Goal: Information Seeking & Learning: Learn about a topic

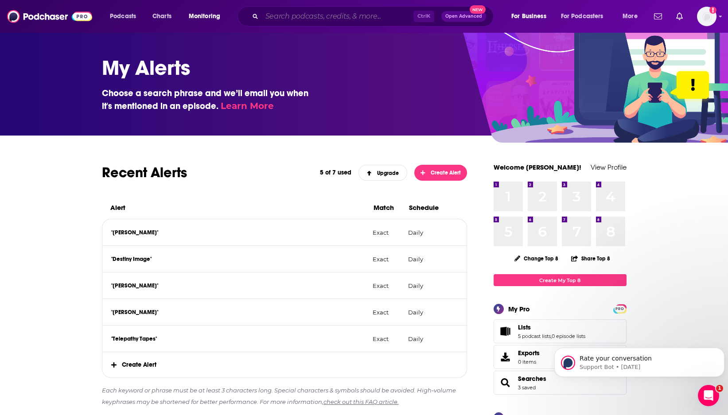
click at [347, 13] on input "Search podcasts, credits, & more..." at bounding box center [338, 16] width 152 height 14
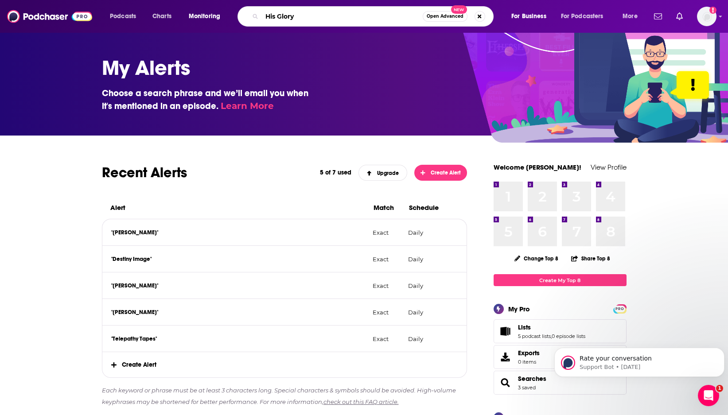
type input "His Glory"
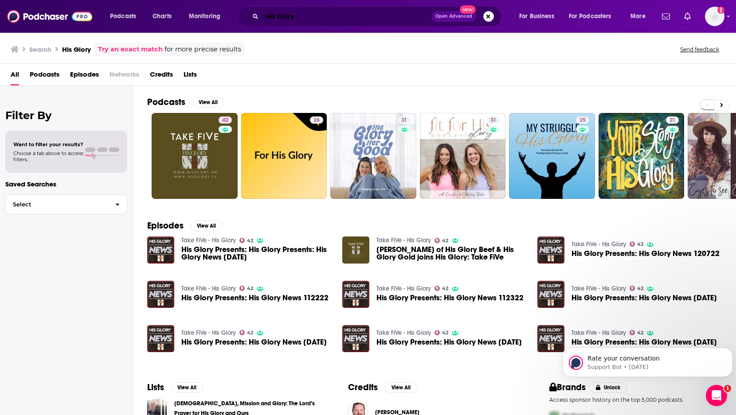
click at [327, 15] on input "His Glory" at bounding box center [346, 16] width 169 height 14
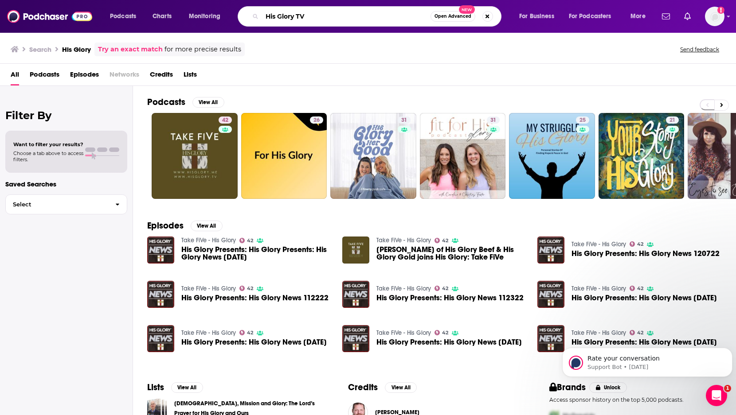
type input "His Glory TV"
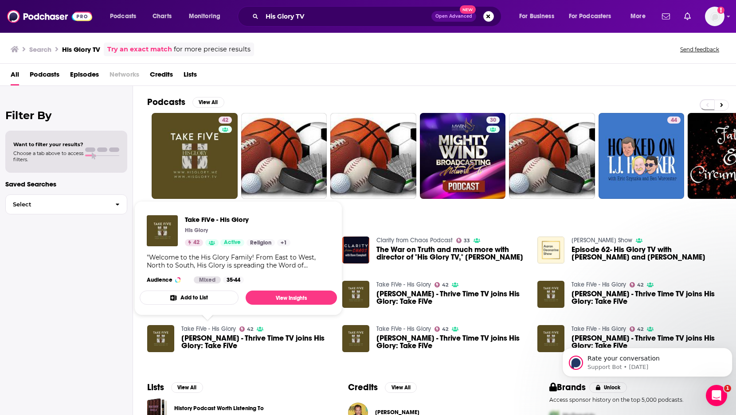
click at [223, 327] on link "Take FiVe - His Glory" at bounding box center [208, 329] width 55 height 8
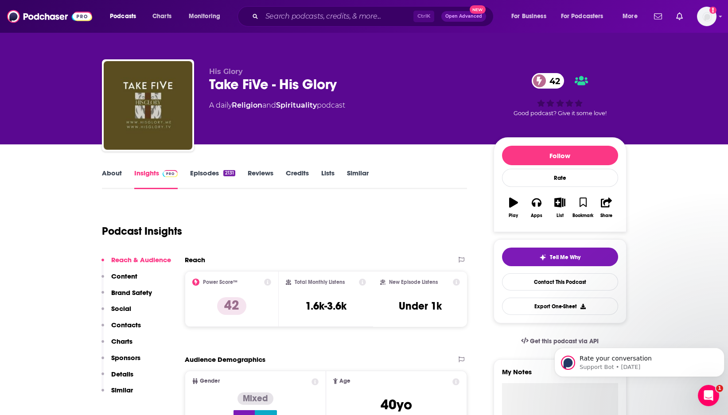
click at [114, 176] on link "About" at bounding box center [112, 179] width 20 height 20
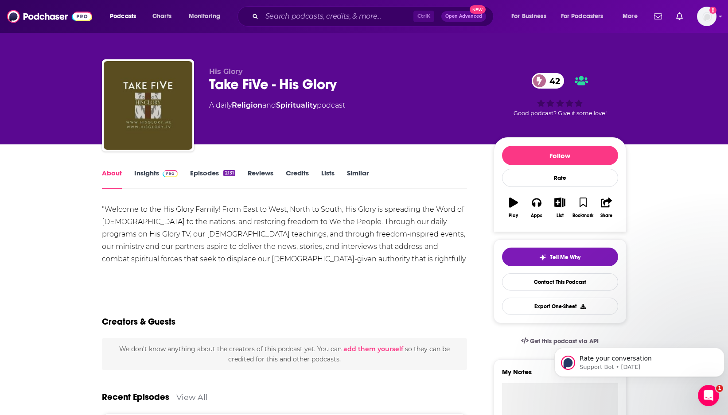
click at [143, 175] on link "Insights" at bounding box center [156, 179] width 44 height 20
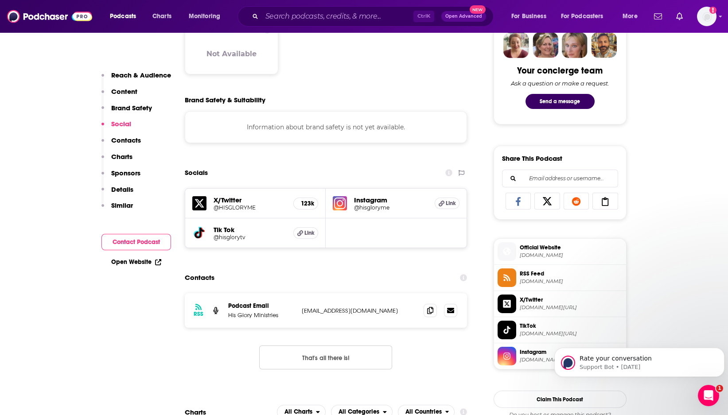
scroll to position [443, 0]
click at [430, 309] on icon at bounding box center [430, 309] width 6 height 7
